Goal: Transaction & Acquisition: Purchase product/service

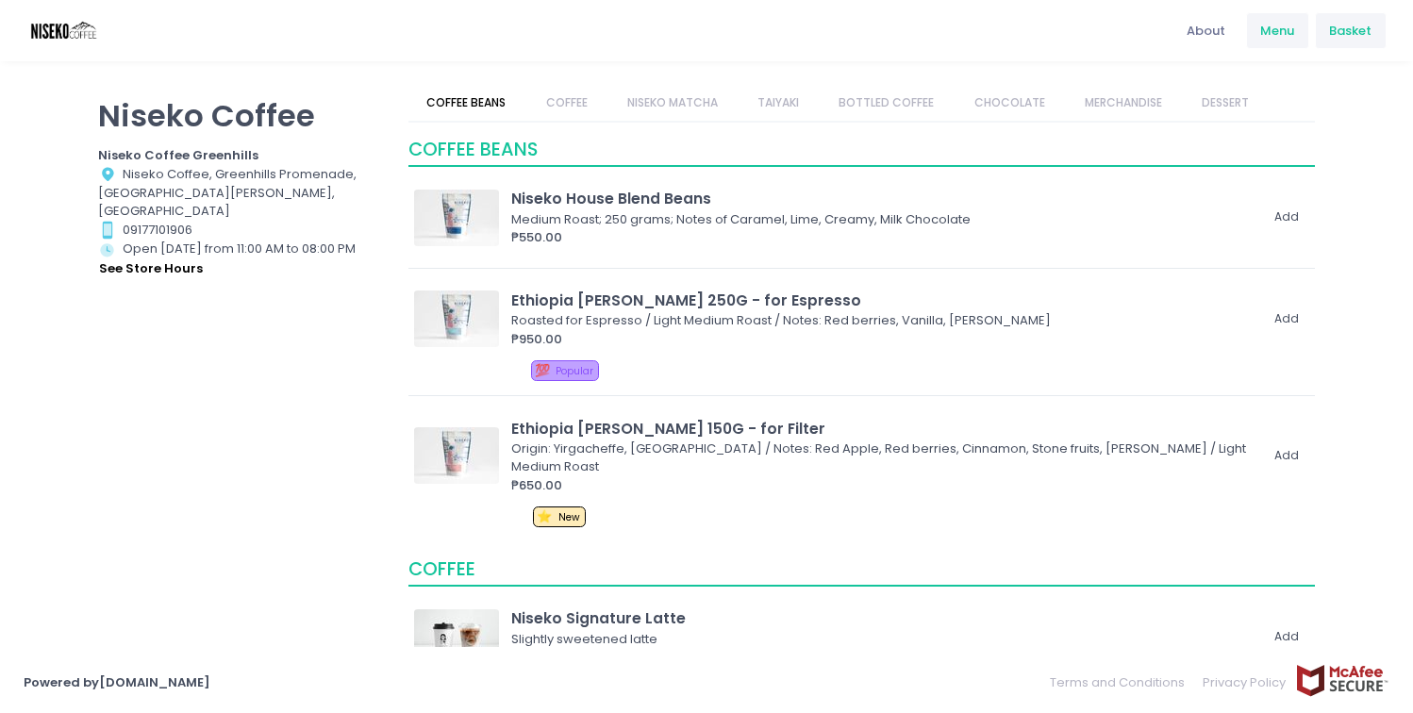
click at [1370, 30] on span "Basket" at bounding box center [1350, 31] width 42 height 19
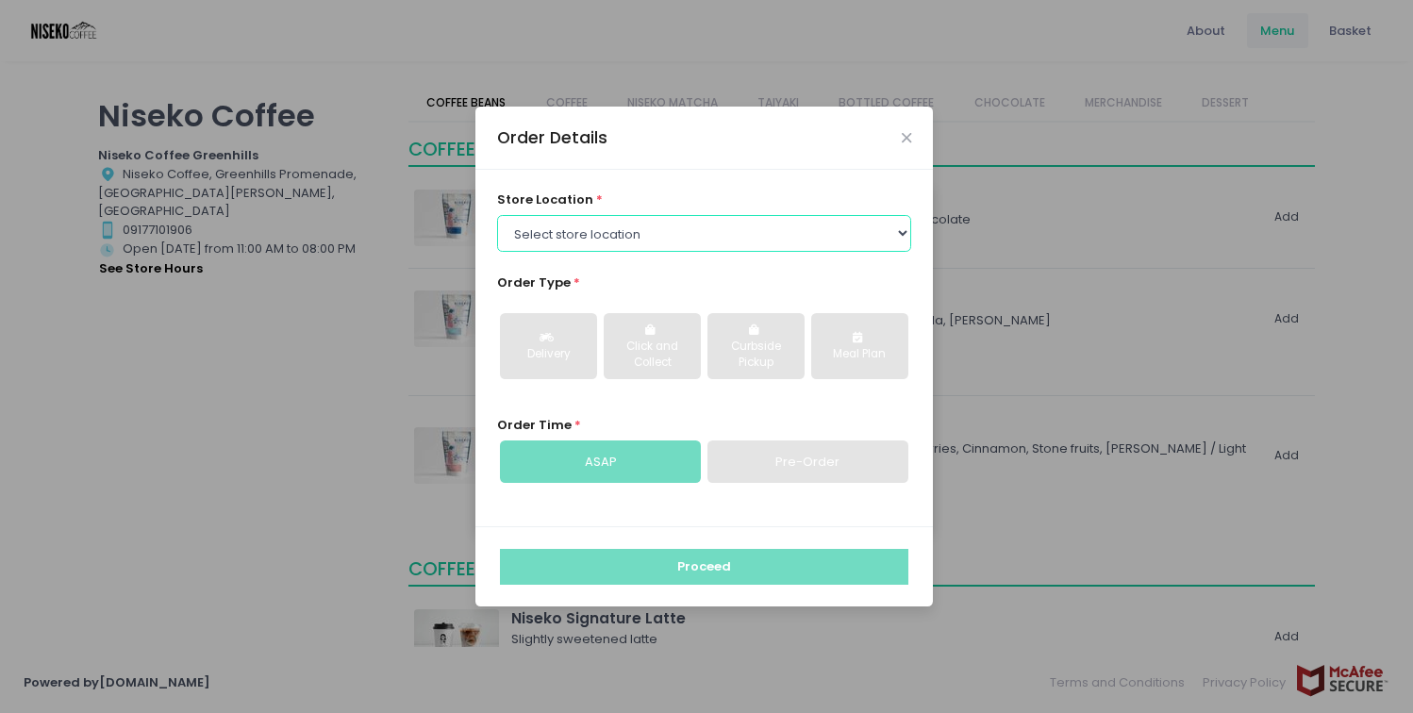
click at [751, 238] on select "Select store location Niseko Coffee Greenhills Niseko Coffee Alabang Town Center" at bounding box center [704, 233] width 415 height 36
select select "65e94dc6e1872abe6e6d780e"
click at [497, 215] on select "Select store location Niseko Coffee Greenhills Niseko Coffee Alabang Town Center" at bounding box center [704, 233] width 415 height 36
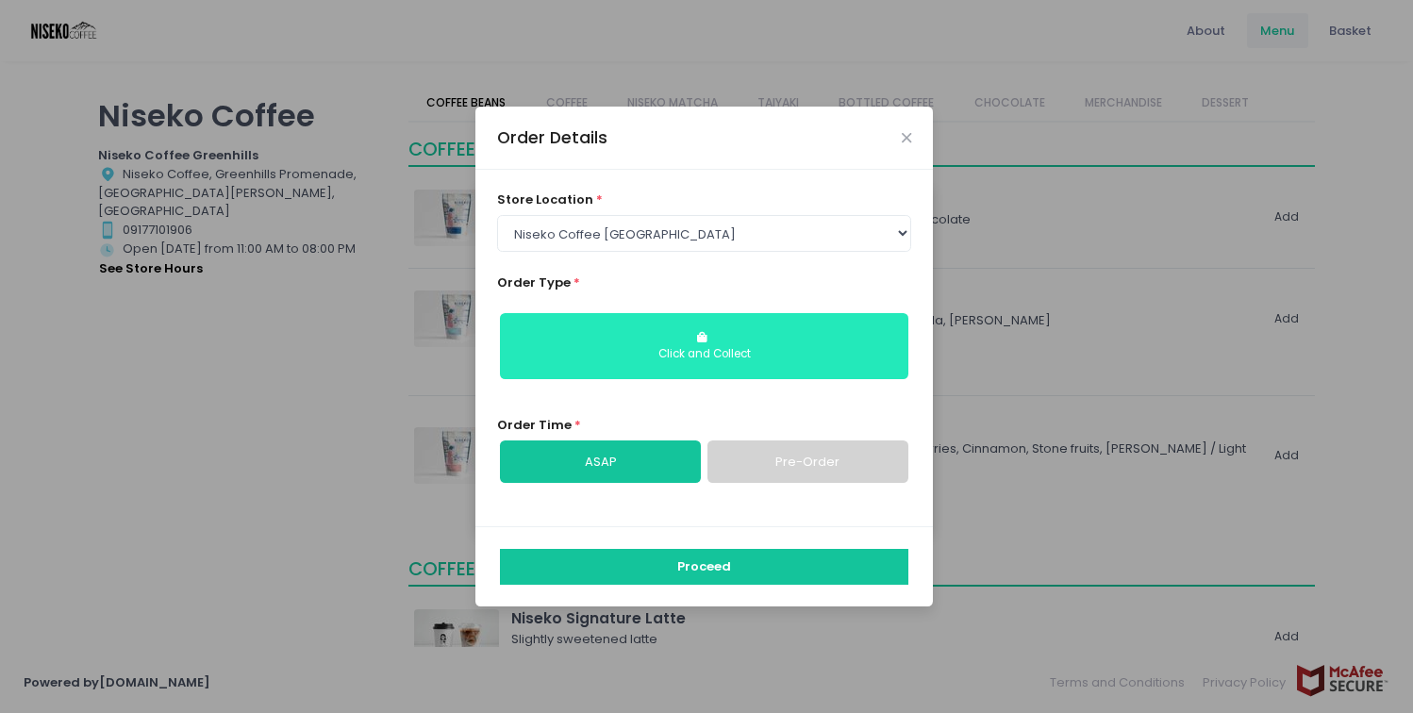
click at [674, 364] on button "Click and Collect" at bounding box center [704, 346] width 408 height 66
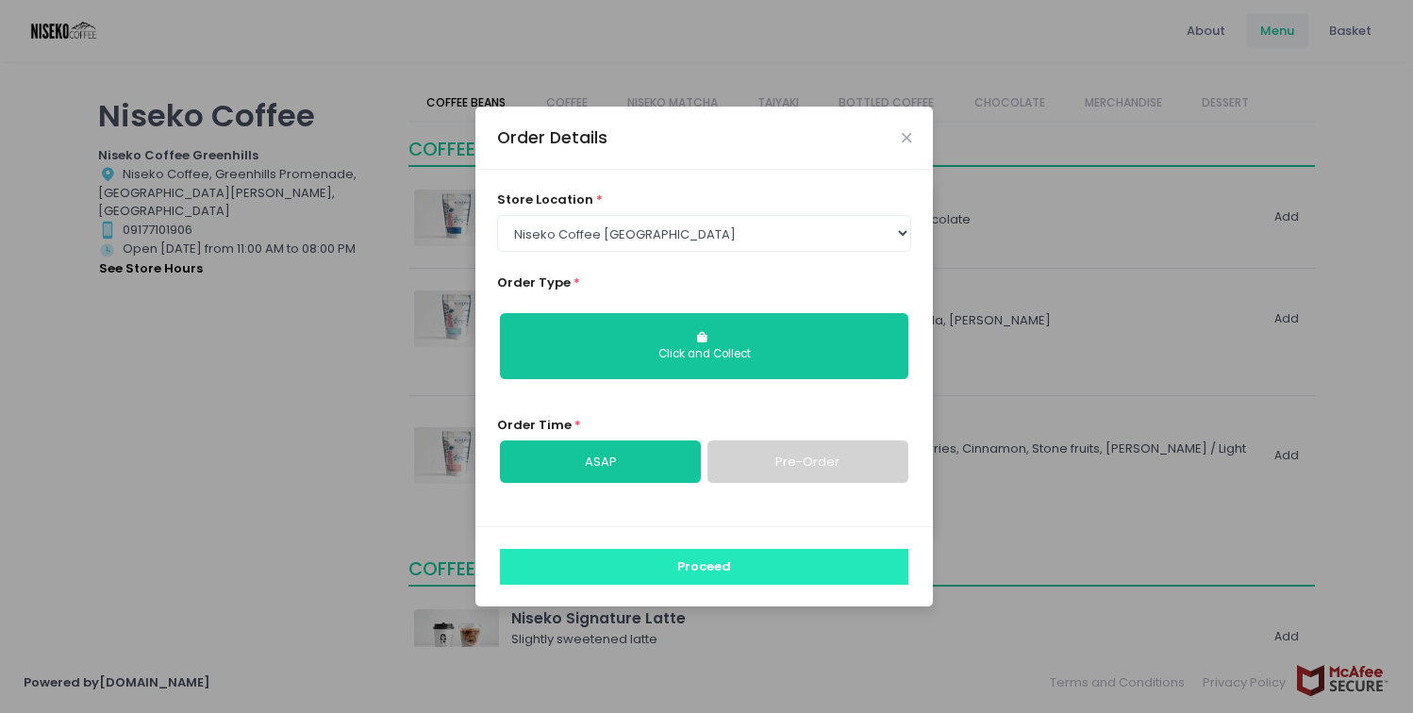
click at [672, 567] on button "Proceed" at bounding box center [704, 567] width 408 height 36
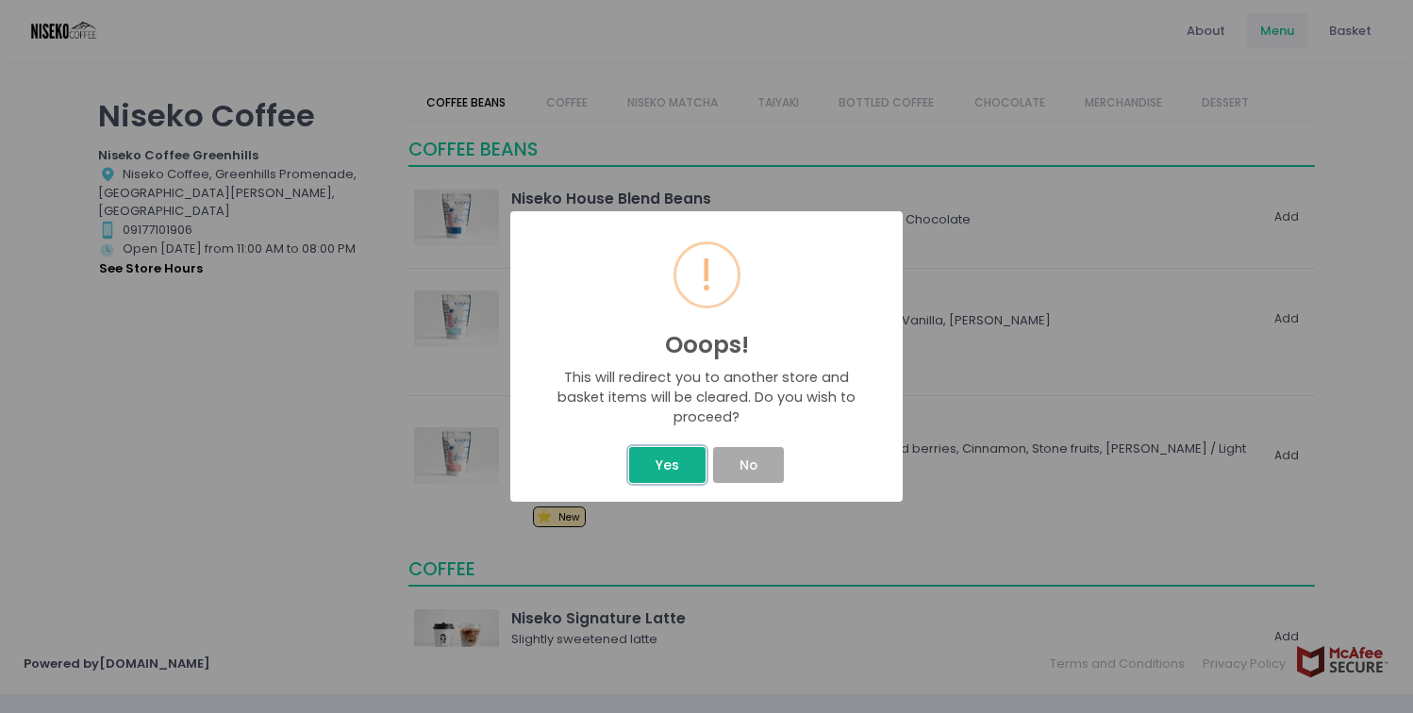
click at [668, 468] on button "Yes" at bounding box center [666, 465] width 75 height 36
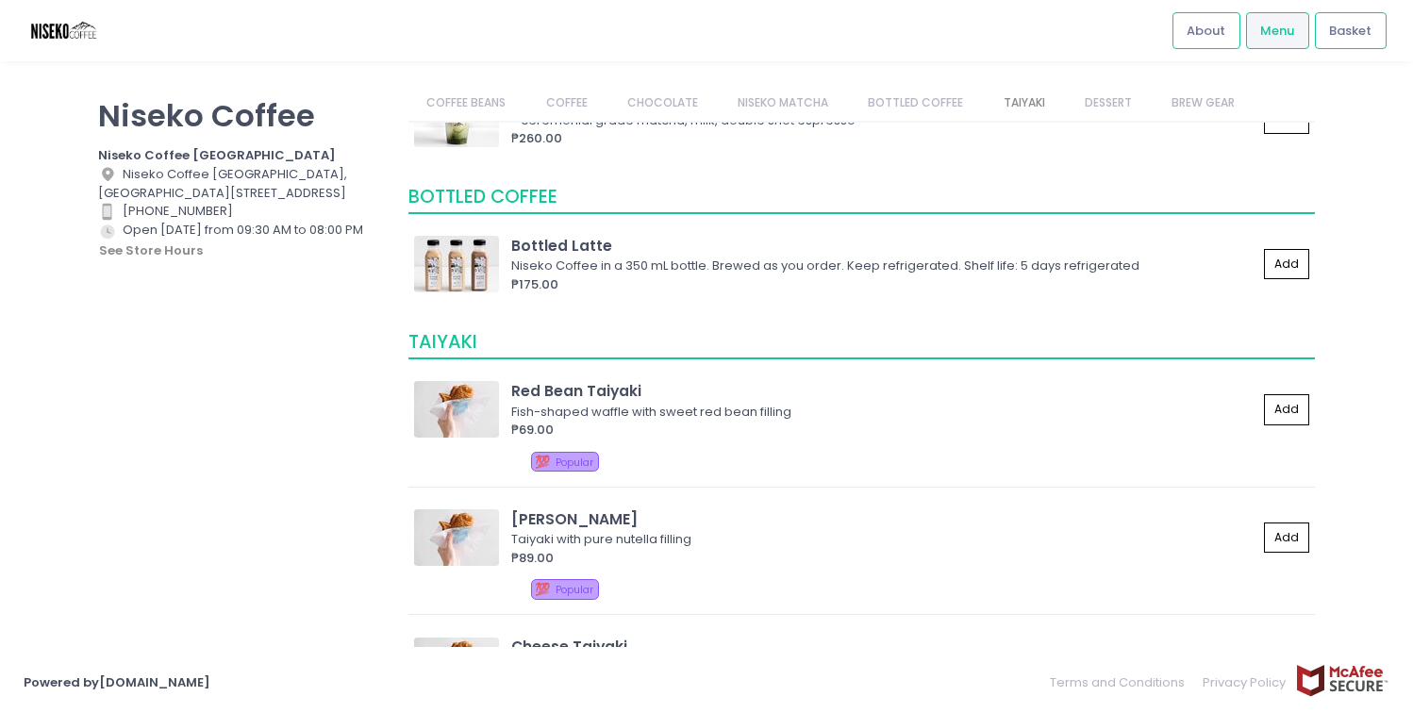
scroll to position [1873, 0]
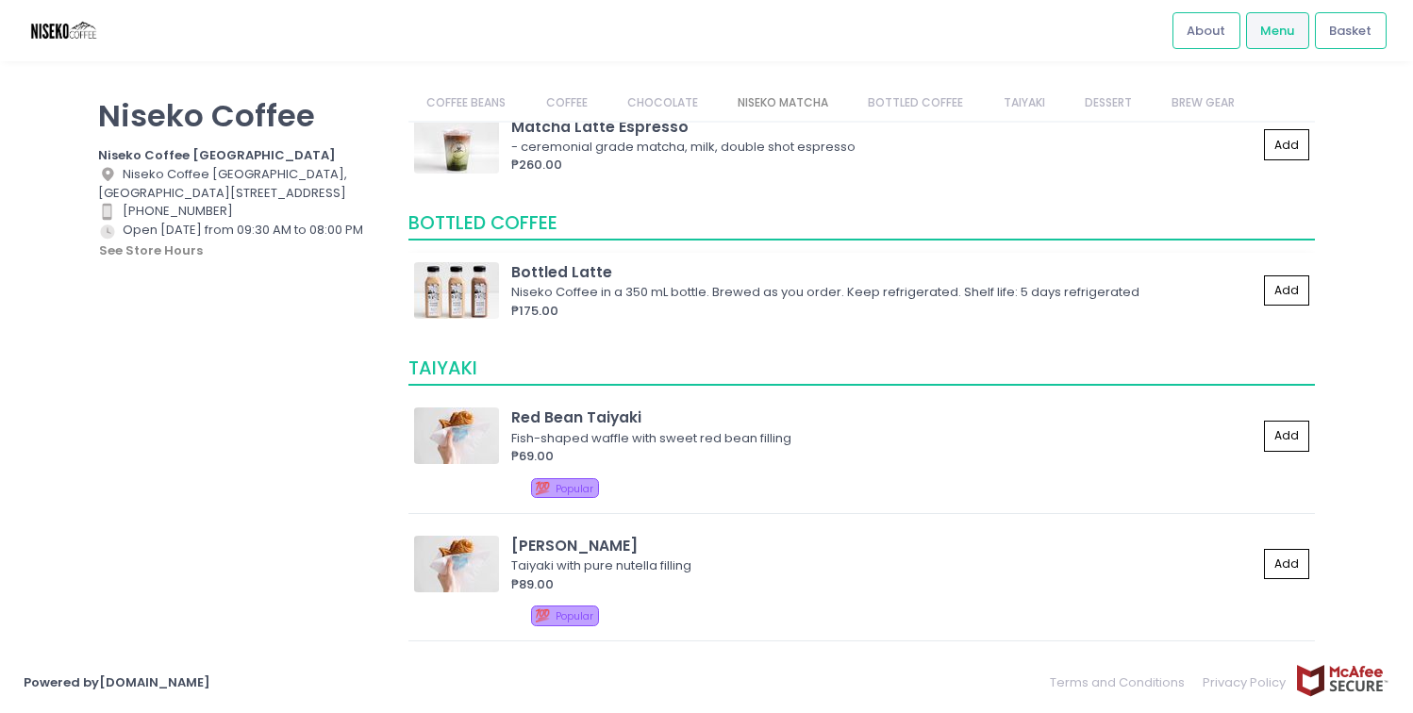
click at [684, 292] on div "Niseko Coffee in a 350 mL bottle. Brewed as you order. Keep refrigerated. Shelf…" at bounding box center [881, 292] width 740 height 19
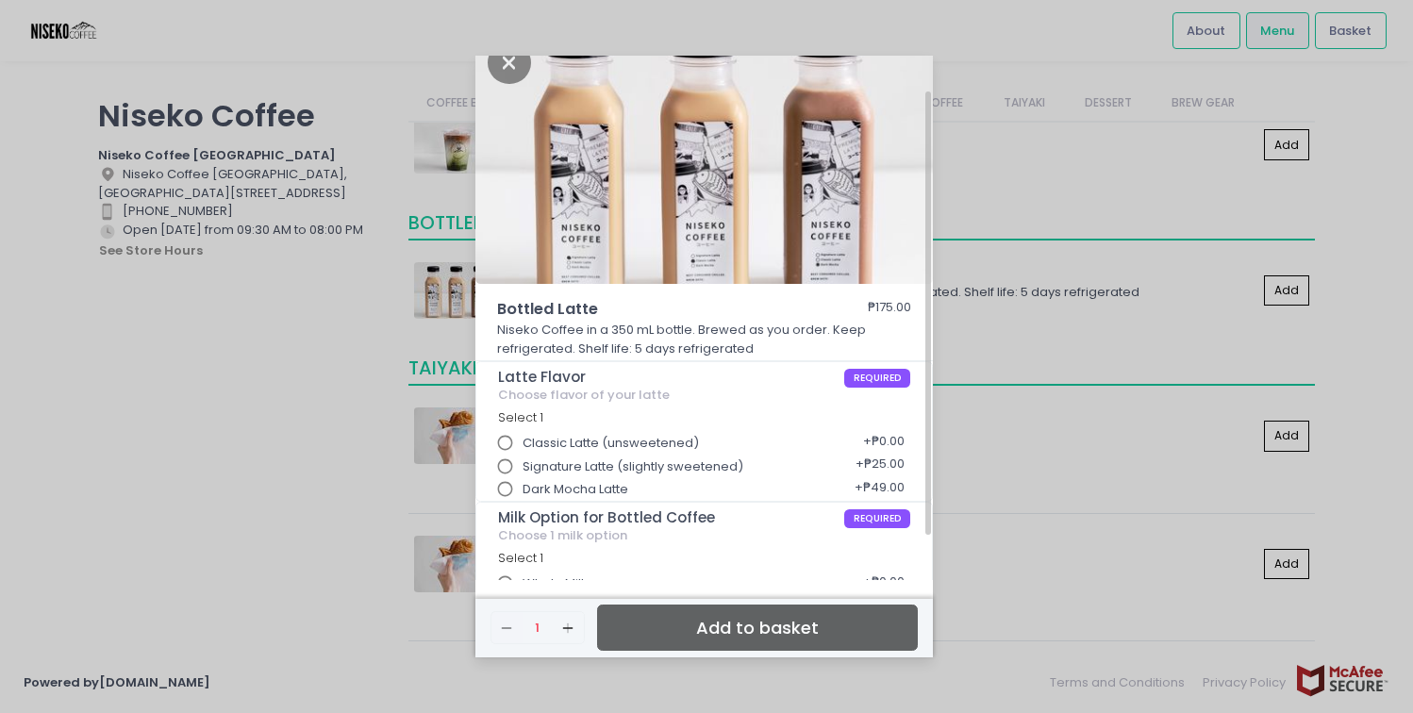
scroll to position [0, 0]
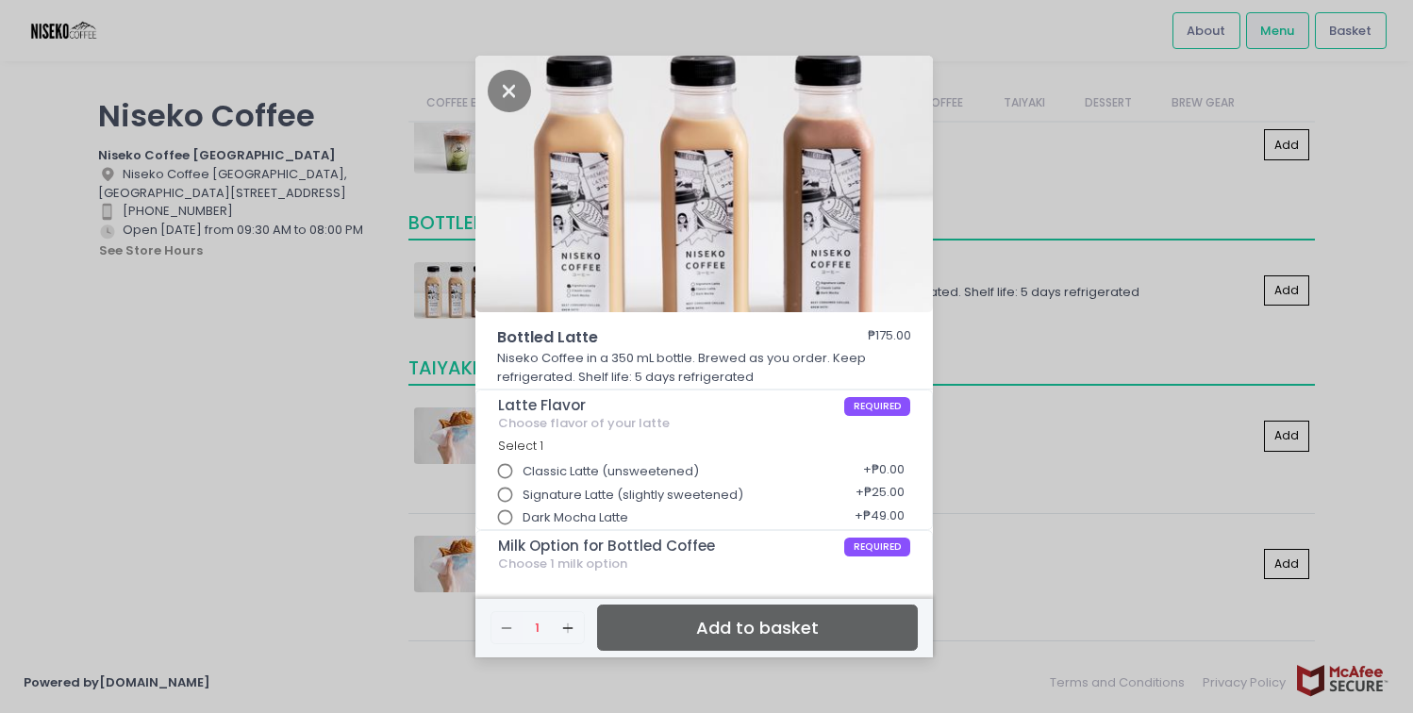
click at [323, 450] on div "Bottled Latte ₱175.00 Niseko Coffee in a 350 mL bottle. Brewed as you order. Ke…" at bounding box center [706, 356] width 1413 height 713
